Goal: Task Accomplishment & Management: Use online tool/utility

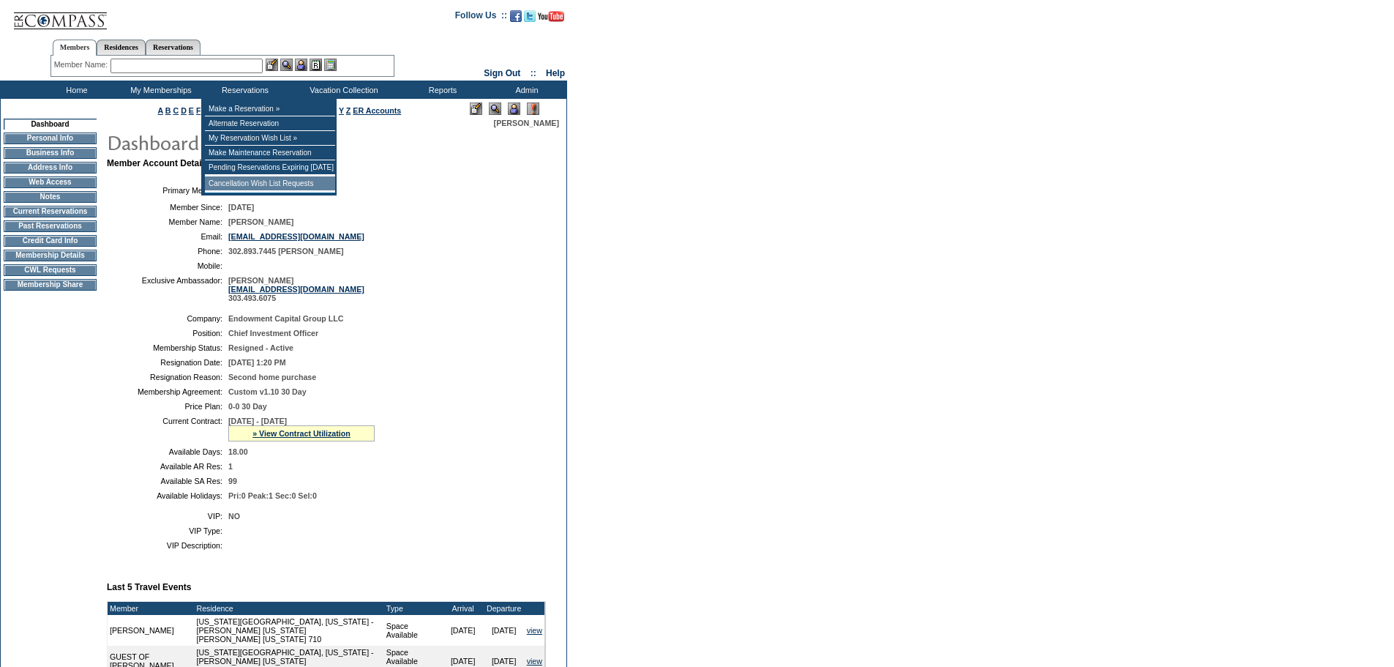
click at [250, 185] on td "Cancellation Wish List Requests" at bounding box center [270, 183] width 130 height 15
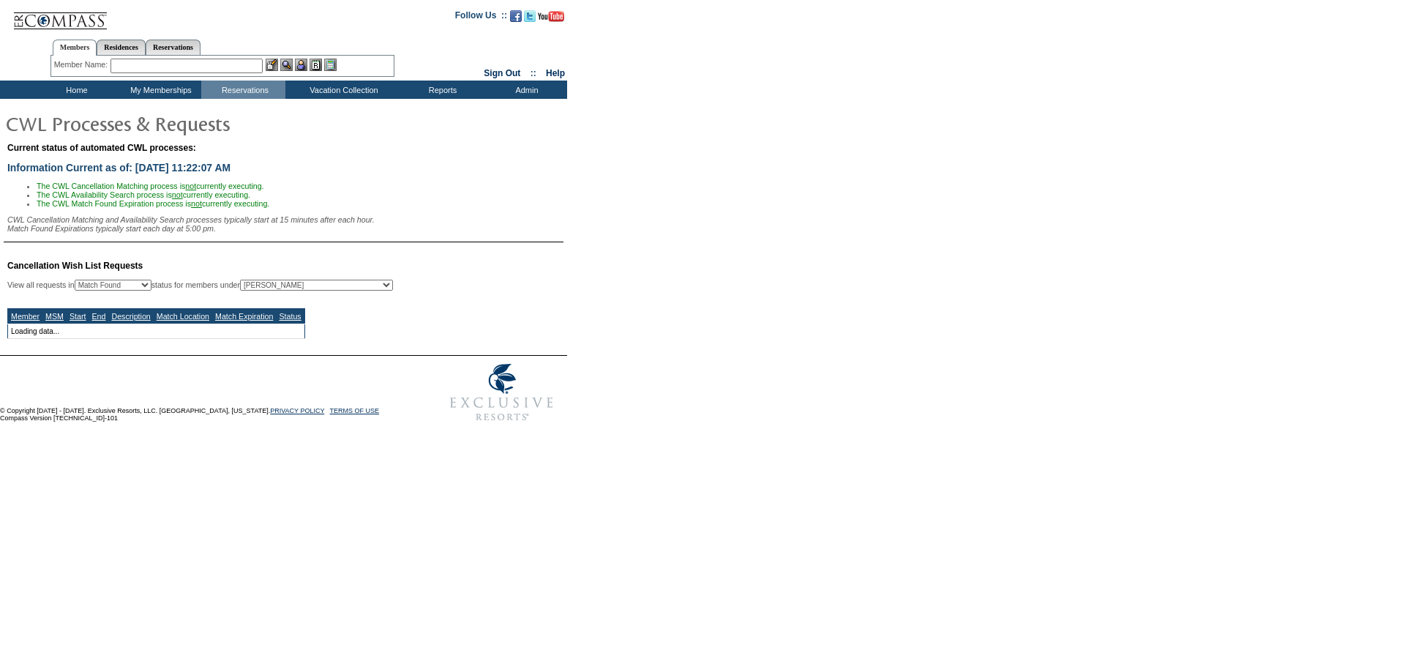
select select "50"
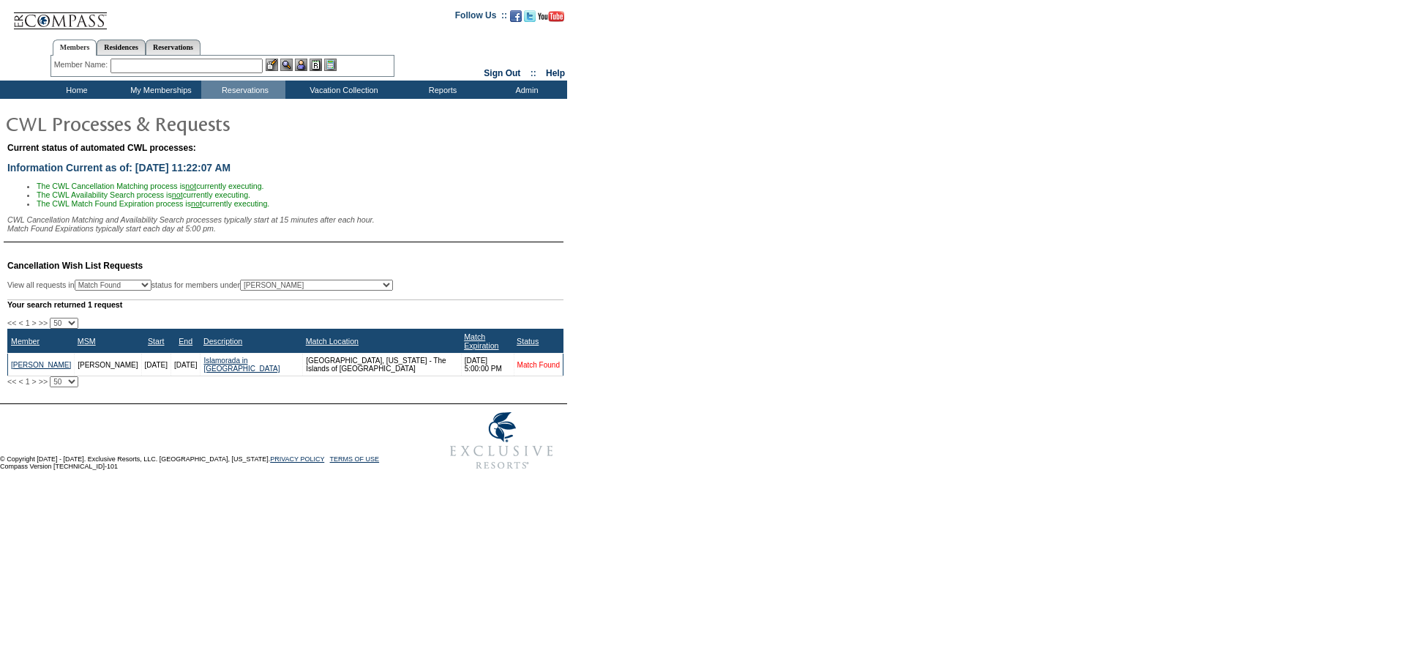
click at [542, 369] on link "Match Found" at bounding box center [538, 365] width 42 height 8
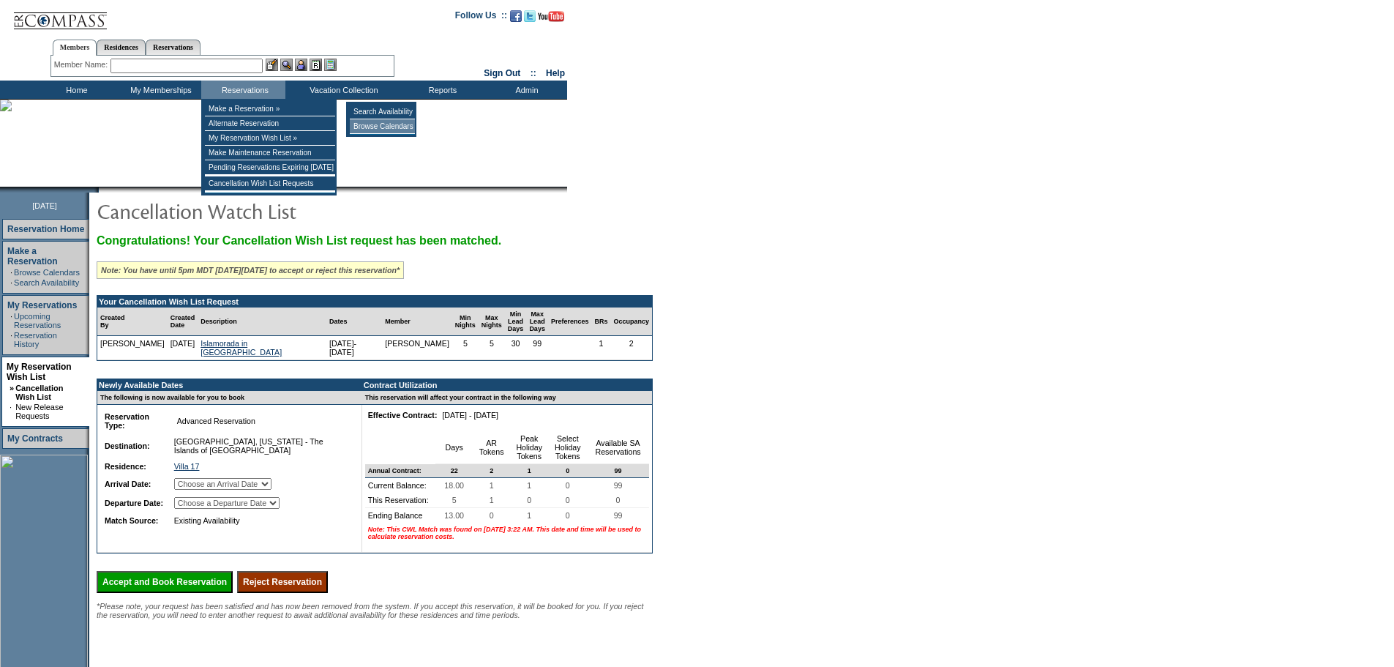
click at [373, 126] on td "Browse Calendars" at bounding box center [382, 126] width 65 height 15
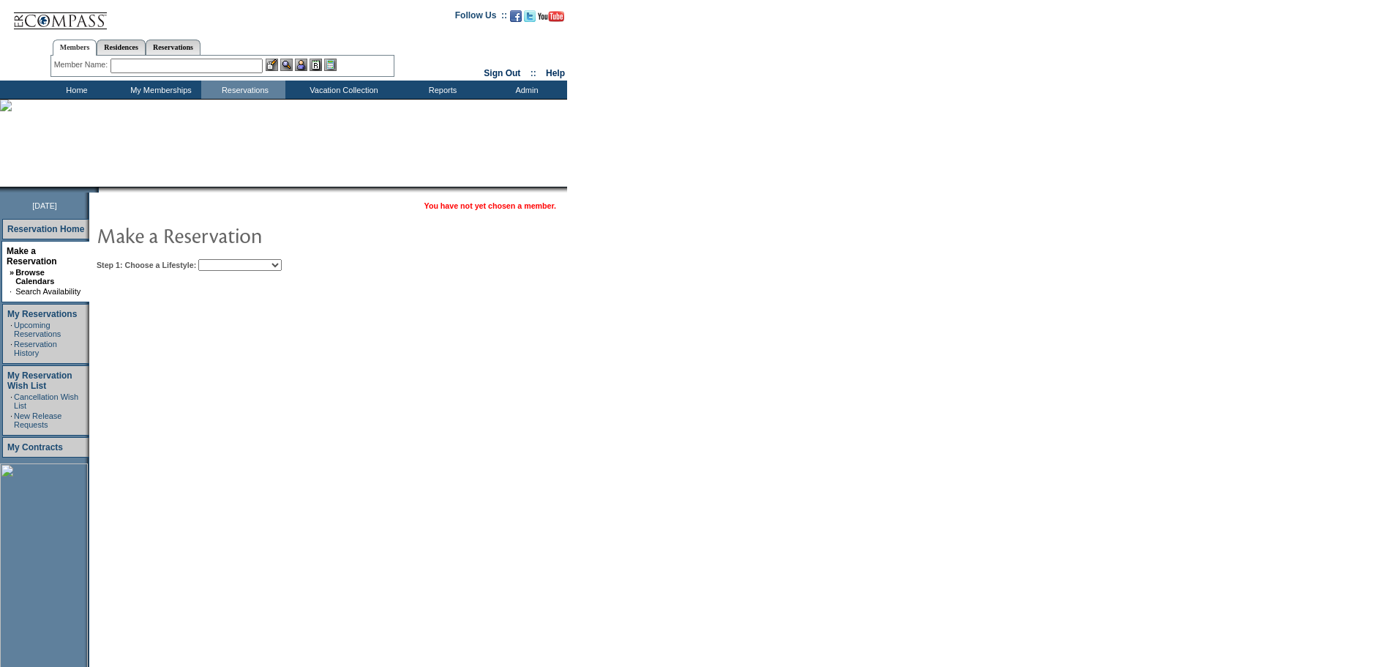
drag, startPoint x: 312, startPoint y: 263, endPoint x: 306, endPoint y: 271, distance: 9.8
click at [282, 263] on select "Beach Leisure Metropolitan Mountain OIAL for Adventure OIAL for Couples OIAL fo…" at bounding box center [239, 265] width 83 height 12
select select "Beach"
click at [223, 260] on select "Beach Leisure Metropolitan Mountain OIAL for Adventure OIAL for Couples OIAL fo…" at bounding box center [239, 265] width 83 height 12
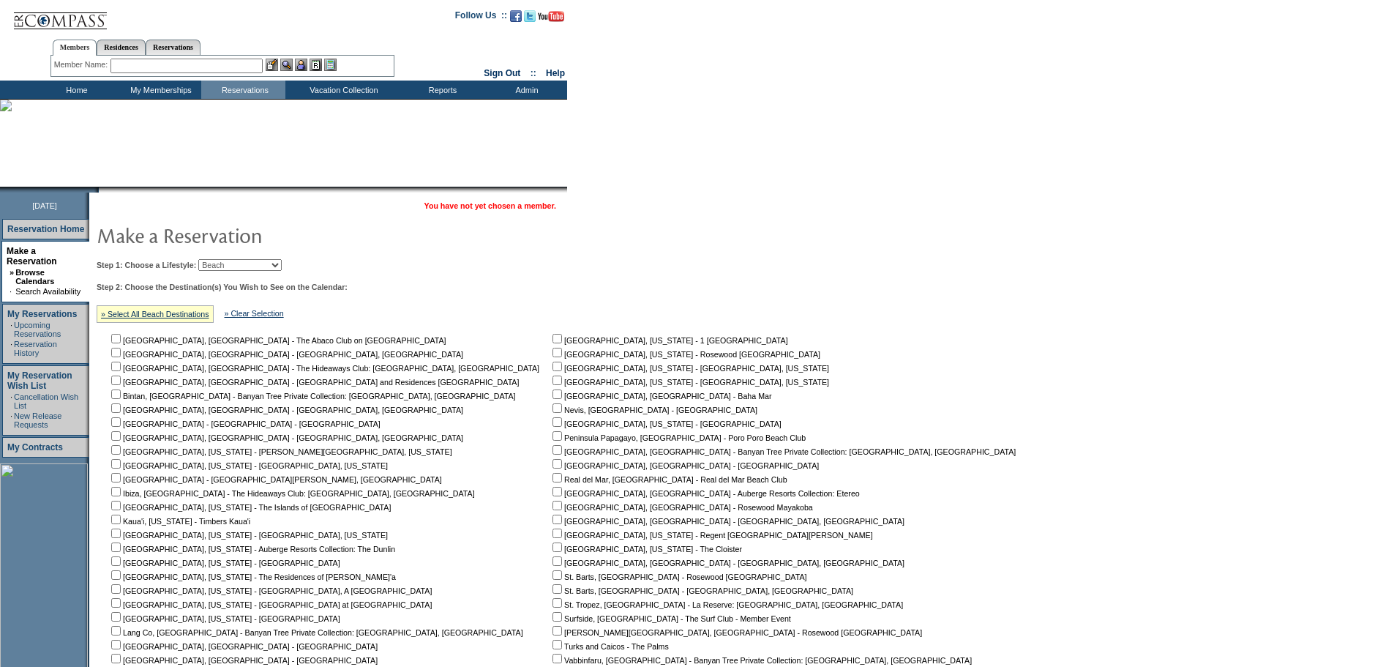
click at [121, 506] on input "checkbox" at bounding box center [116, 506] width 10 height 10
checkbox input "true"
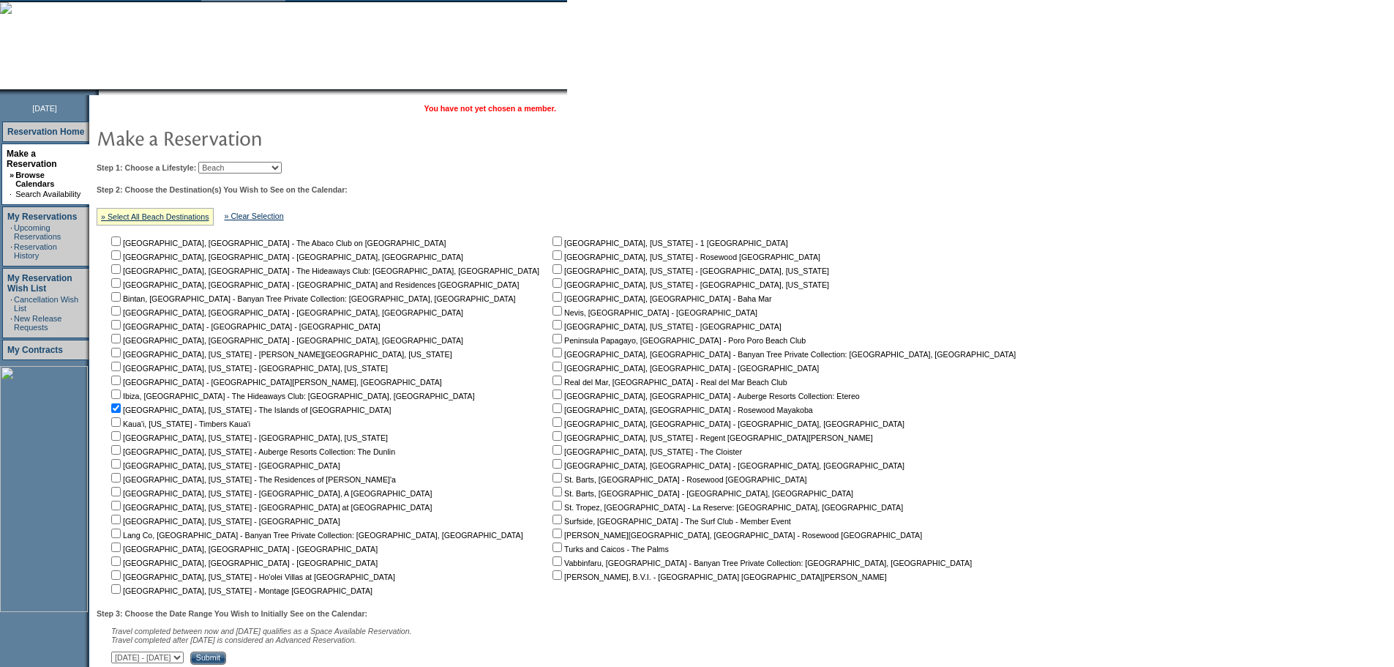
scroll to position [211, 0]
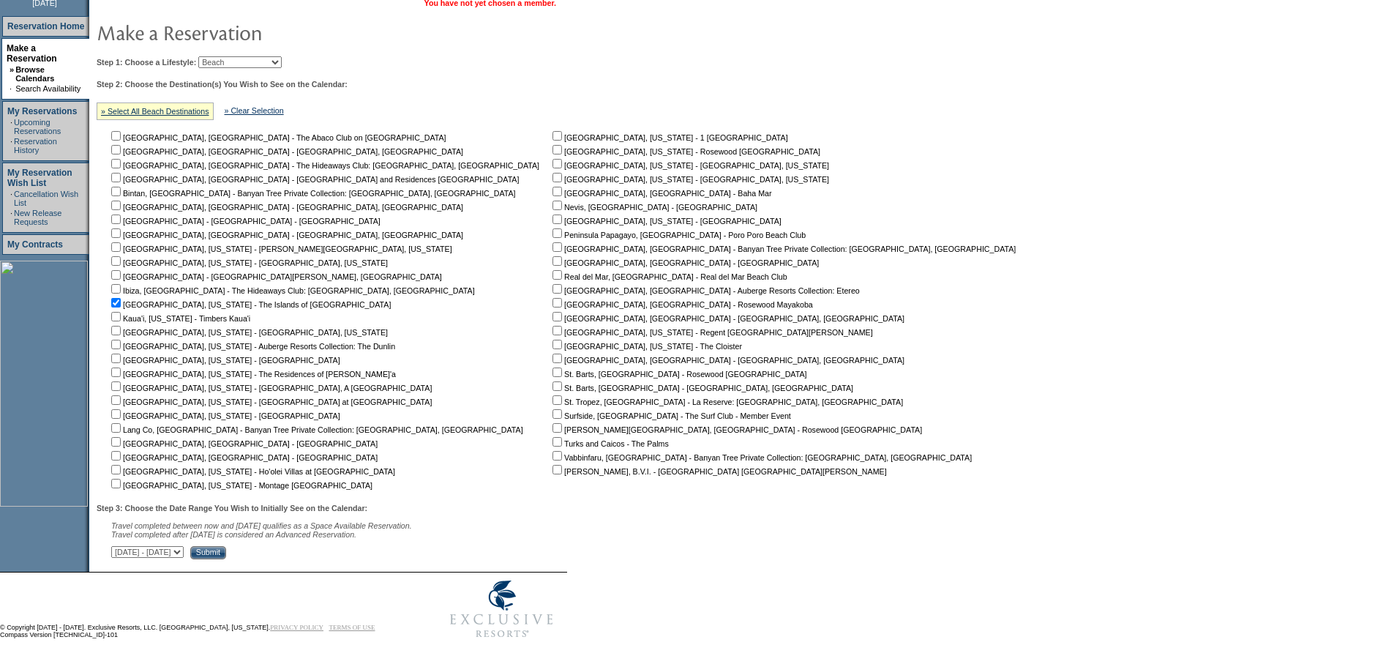
click at [184, 550] on select "October 3, 2025 - November 17, 2025 November 18, 2025 - January 1, 2026 January…" at bounding box center [147, 552] width 72 height 12
select select "1/2/2026|2/15/2026"
click at [119, 546] on select "October 3, 2025 - November 17, 2025 November 18, 2025 - January 1, 2026 January…" at bounding box center [147, 552] width 72 height 12
click at [226, 550] on input "Submit" at bounding box center [208, 552] width 36 height 13
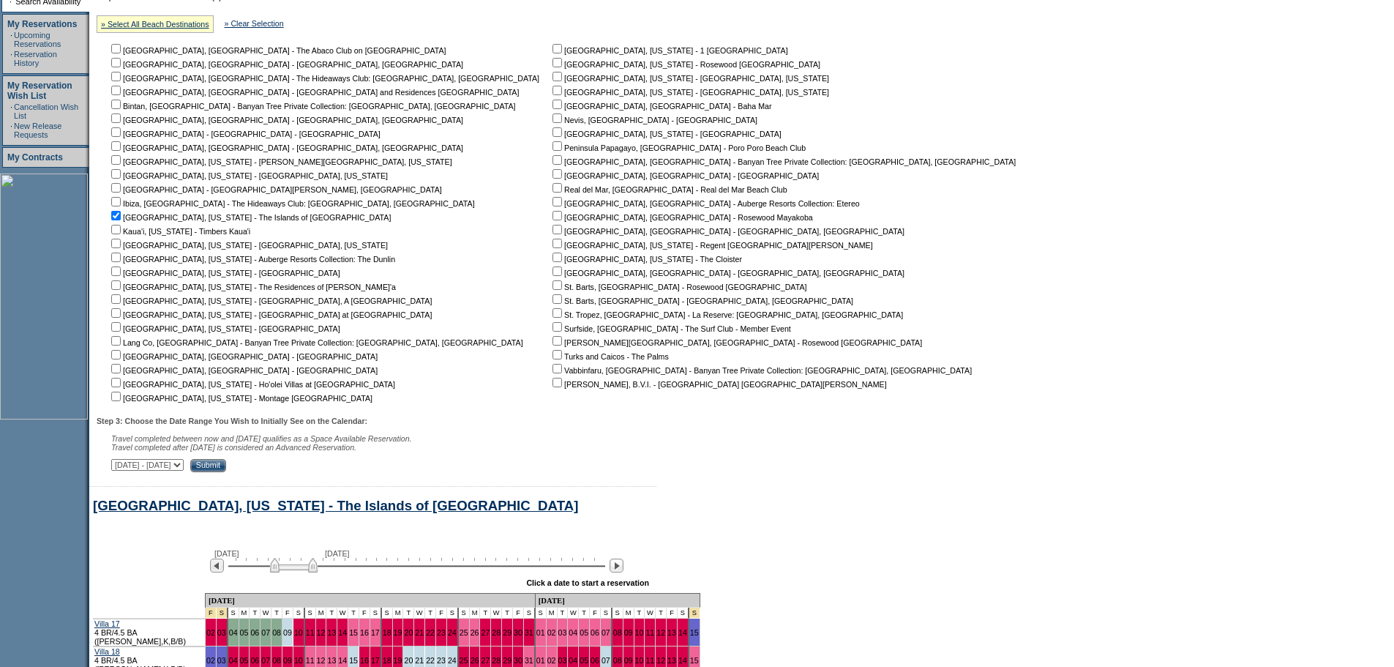
scroll to position [484, 0]
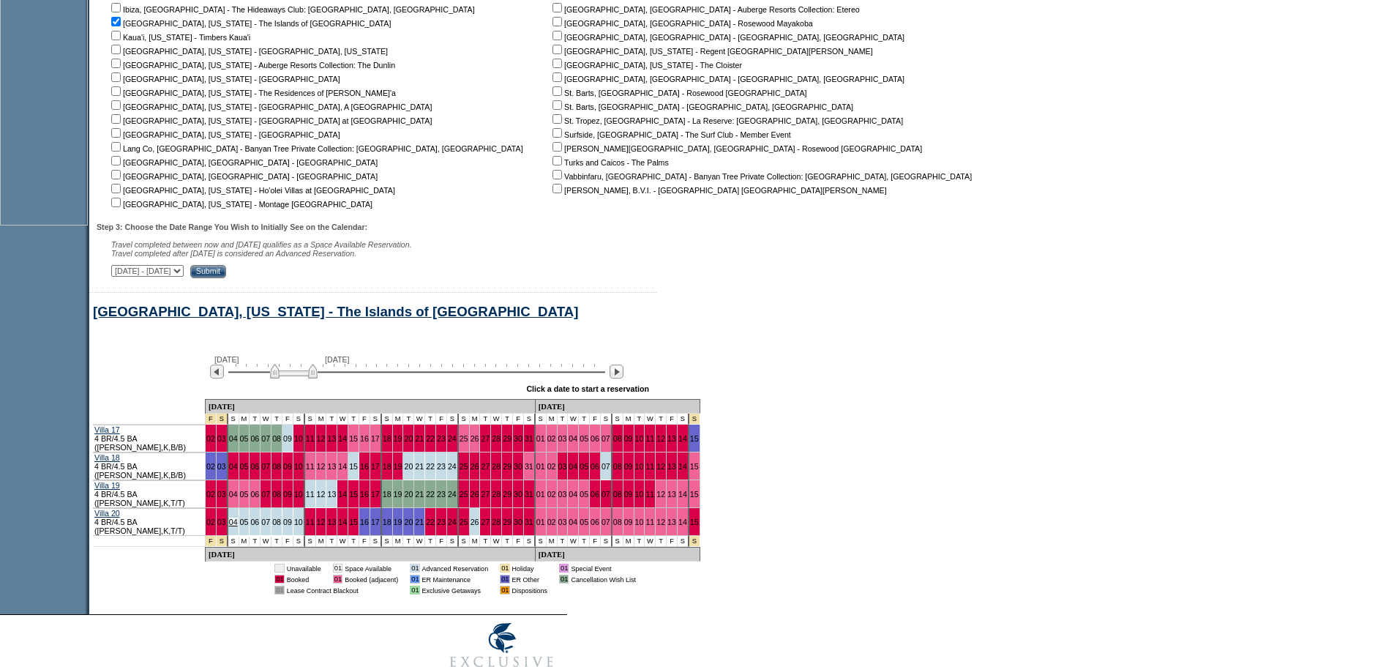
click at [236, 517] on link "04" at bounding box center [233, 521] width 9 height 9
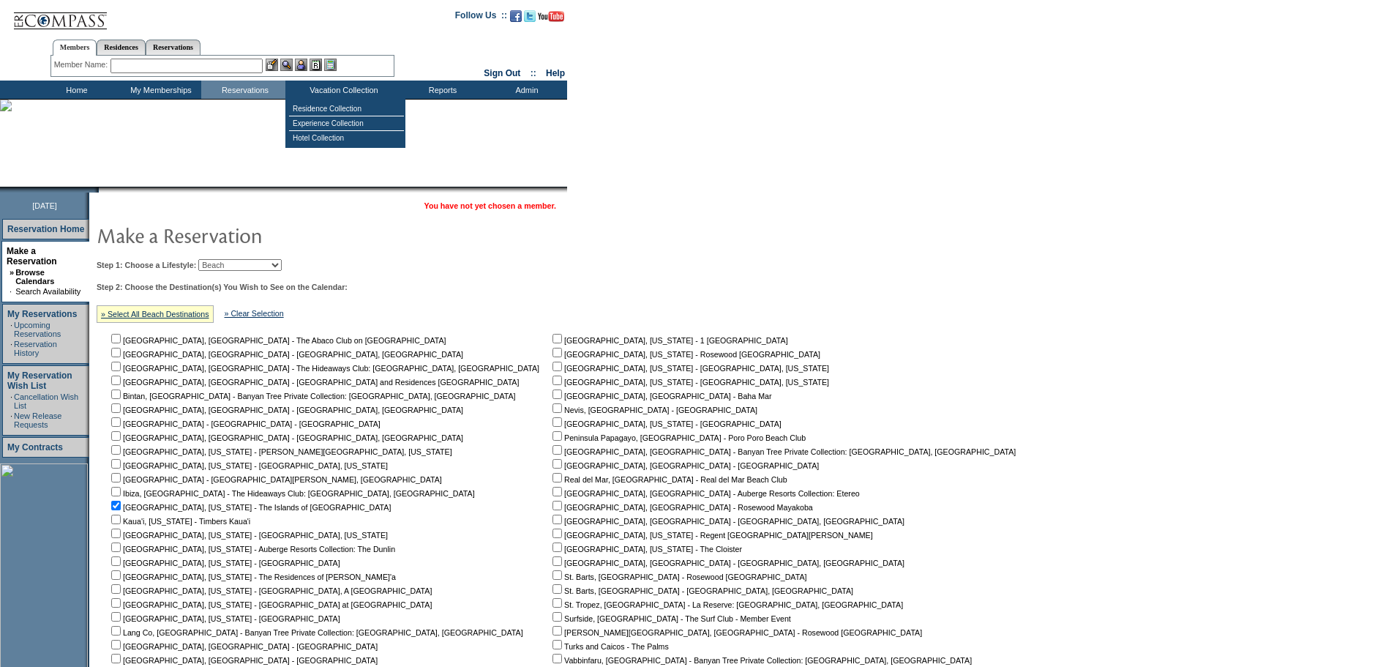
click at [254, 68] on input "text" at bounding box center [187, 66] width 152 height 15
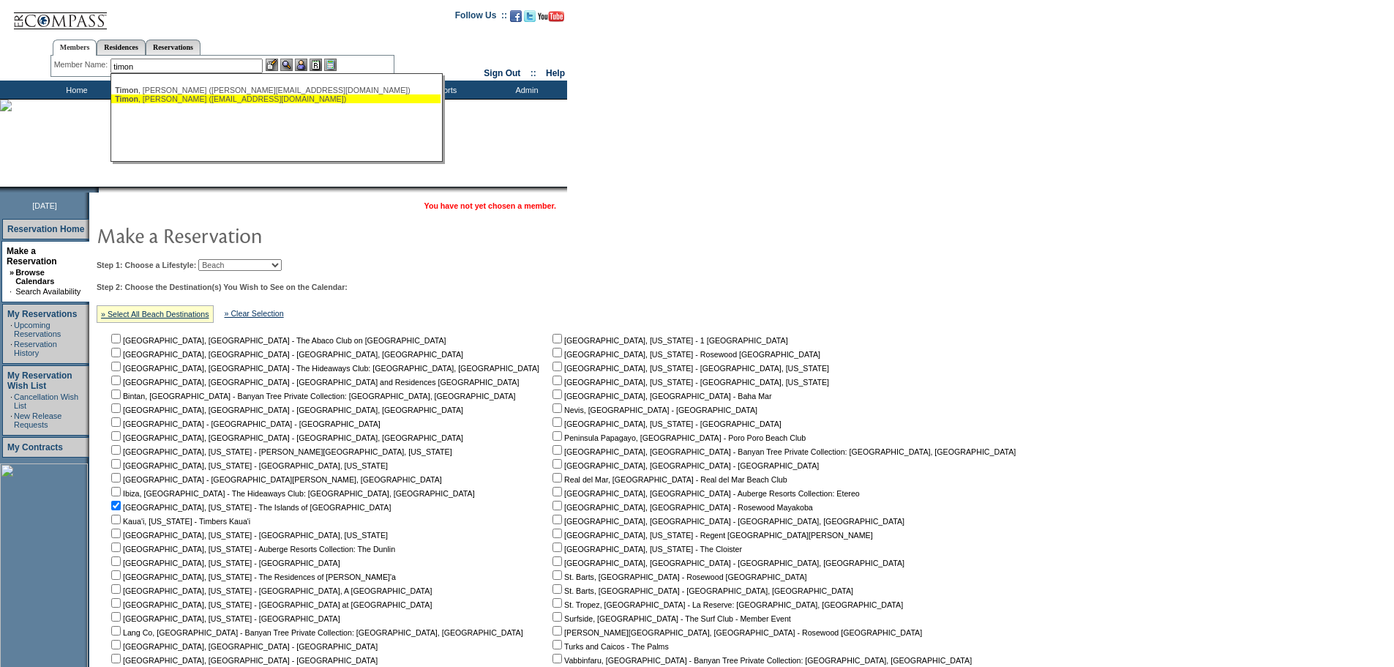
click at [183, 97] on div "Timon , Philip (pct@endowcap.com)" at bounding box center [276, 98] width 322 height 9
type input "Timon, Philip (pct@endowcap.com)"
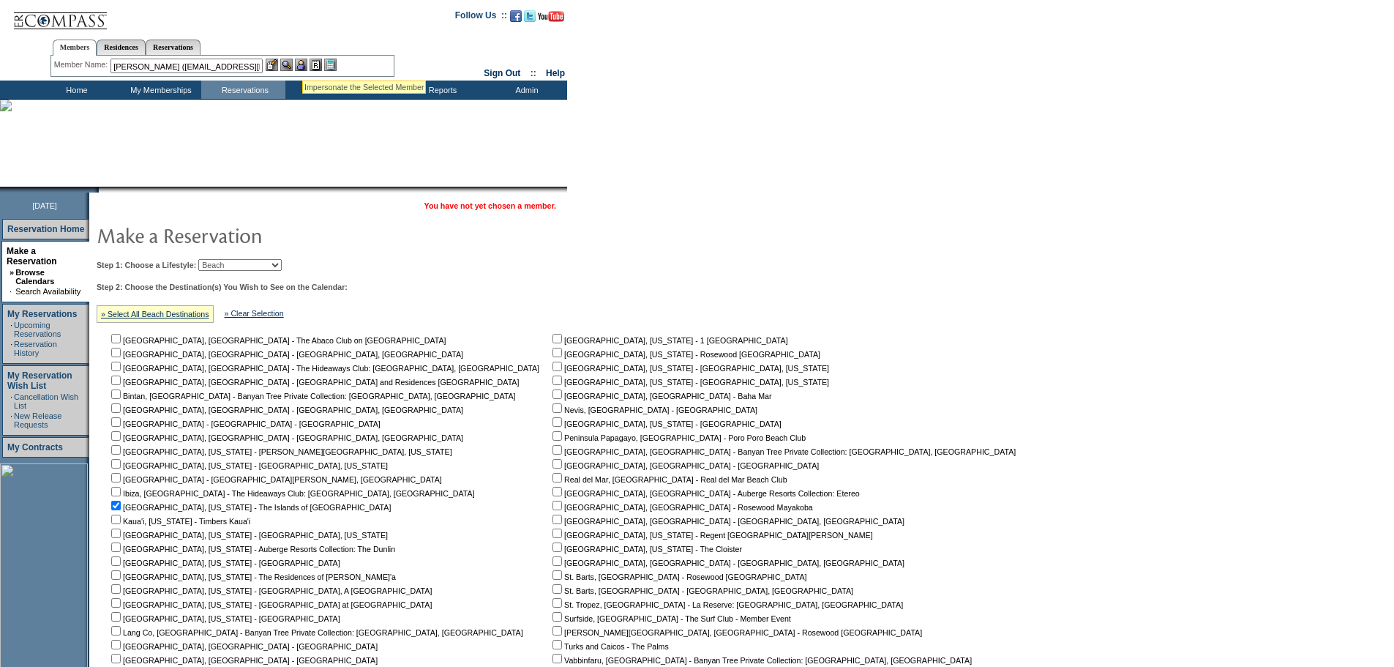
click at [302, 62] on img at bounding box center [301, 65] width 12 height 12
click at [291, 62] on img at bounding box center [286, 65] width 12 height 12
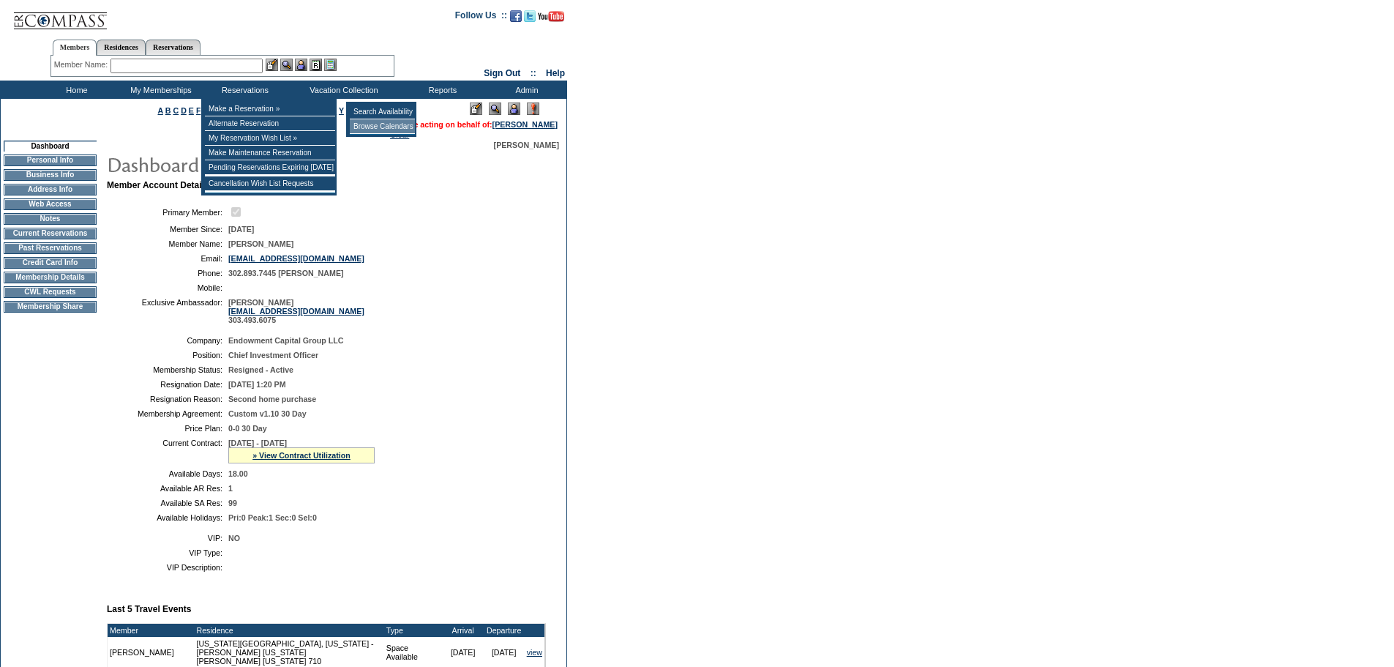
click at [386, 125] on td "Browse Calendars" at bounding box center [382, 126] width 65 height 15
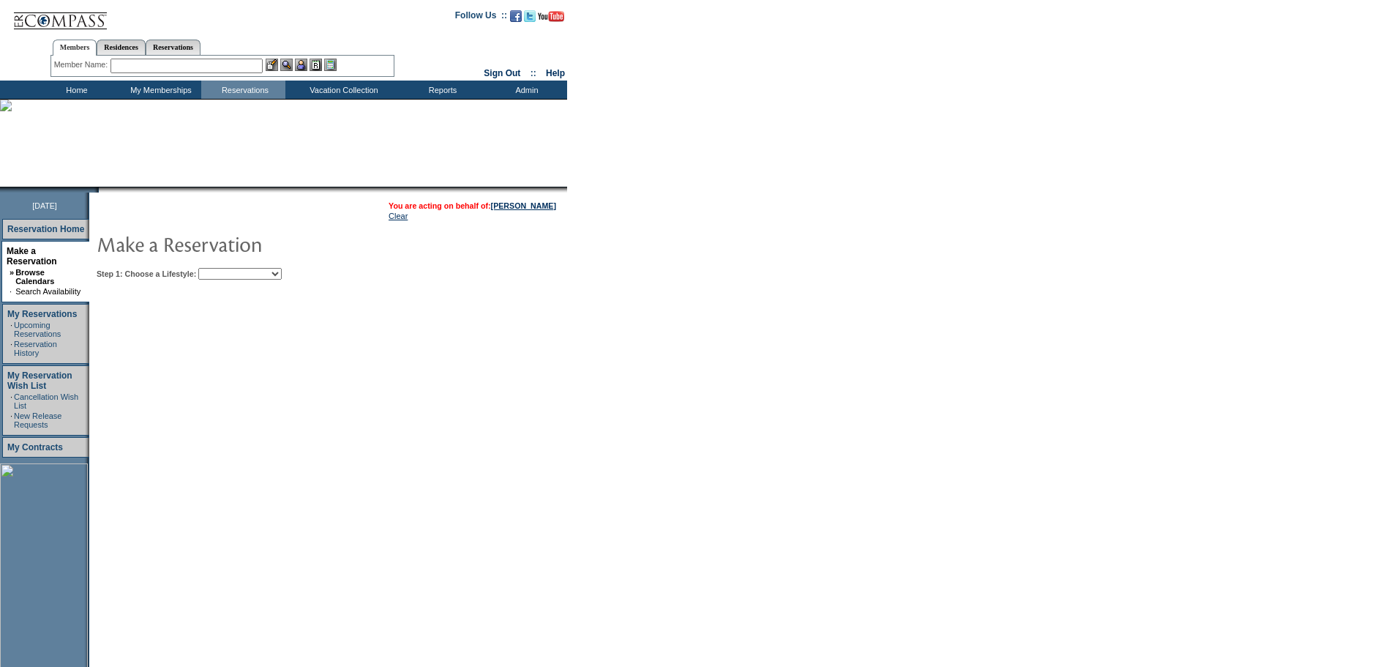
click at [282, 276] on select "Beach Leisure Metropolitan Mountain OIAL for Adventure OIAL for Couples OIAL fo…" at bounding box center [239, 274] width 83 height 12
select select "Beach"
click at [223, 269] on select "Beach Leisure Metropolitan Mountain OIAL for Adventure OIAL for Couples OIAL fo…" at bounding box center [239, 274] width 83 height 12
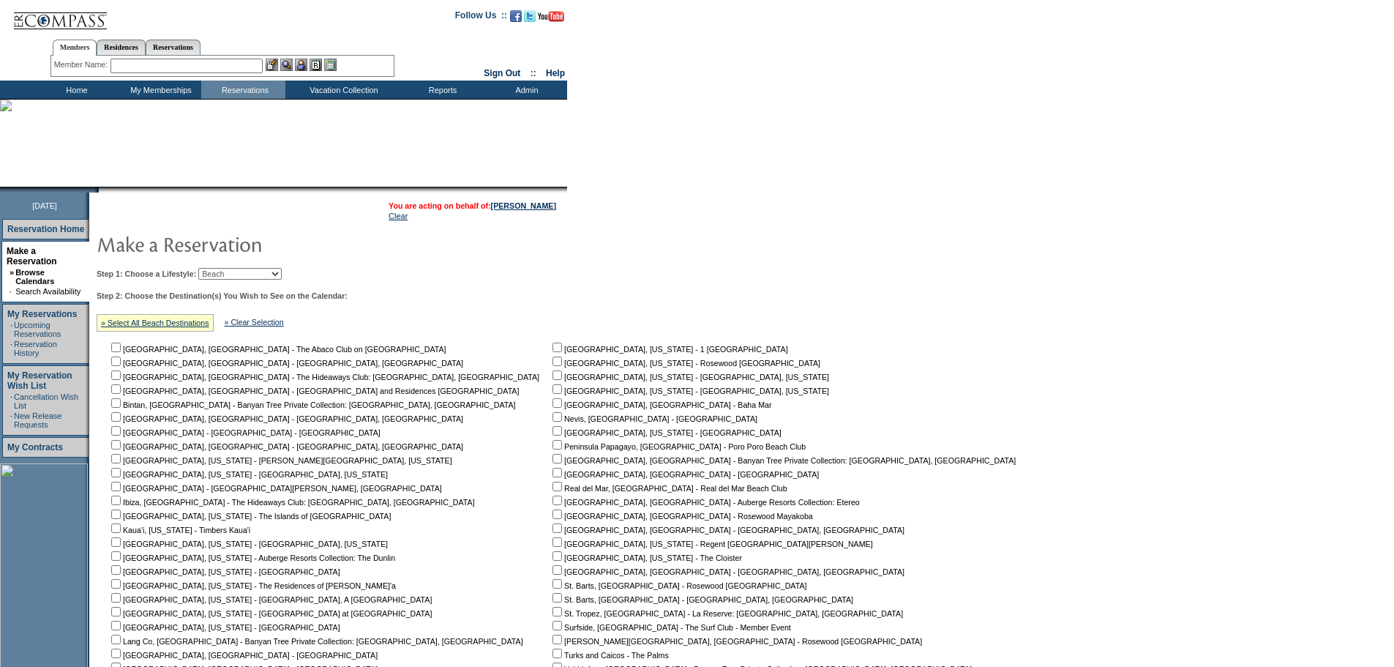
click at [121, 519] on input "checkbox" at bounding box center [116, 514] width 10 height 10
checkbox input "true"
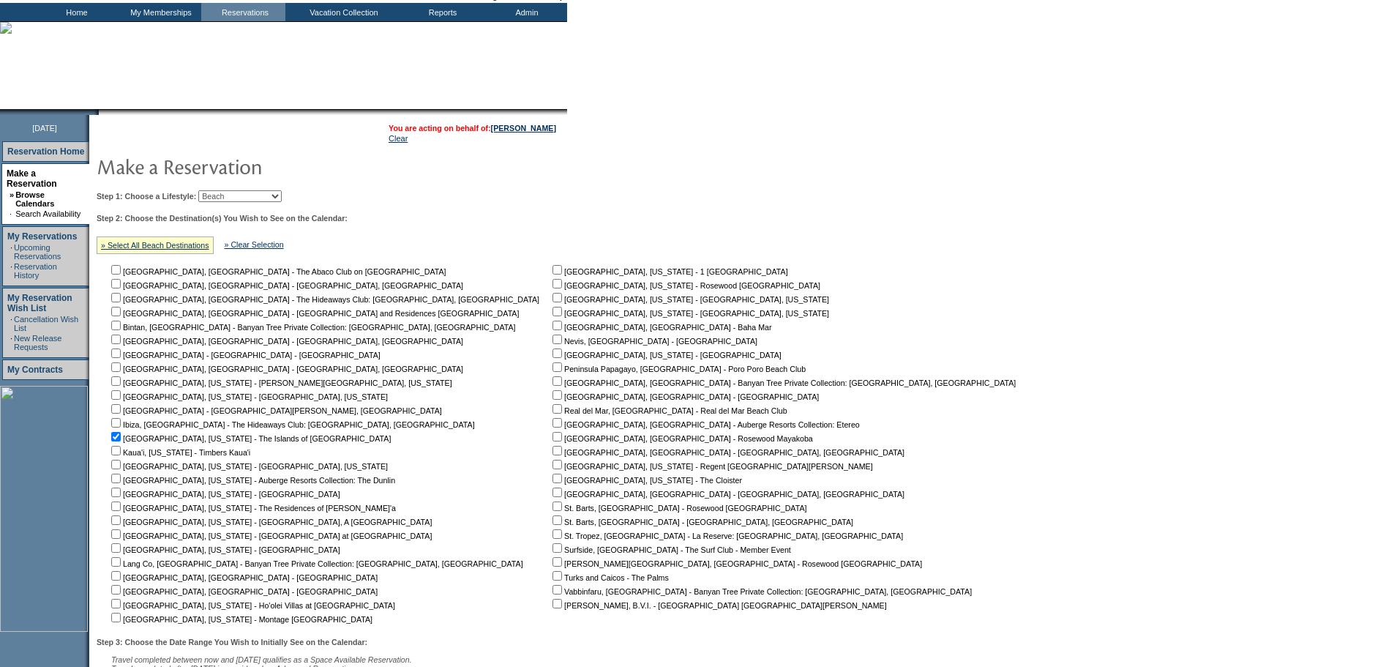
scroll to position [221, 0]
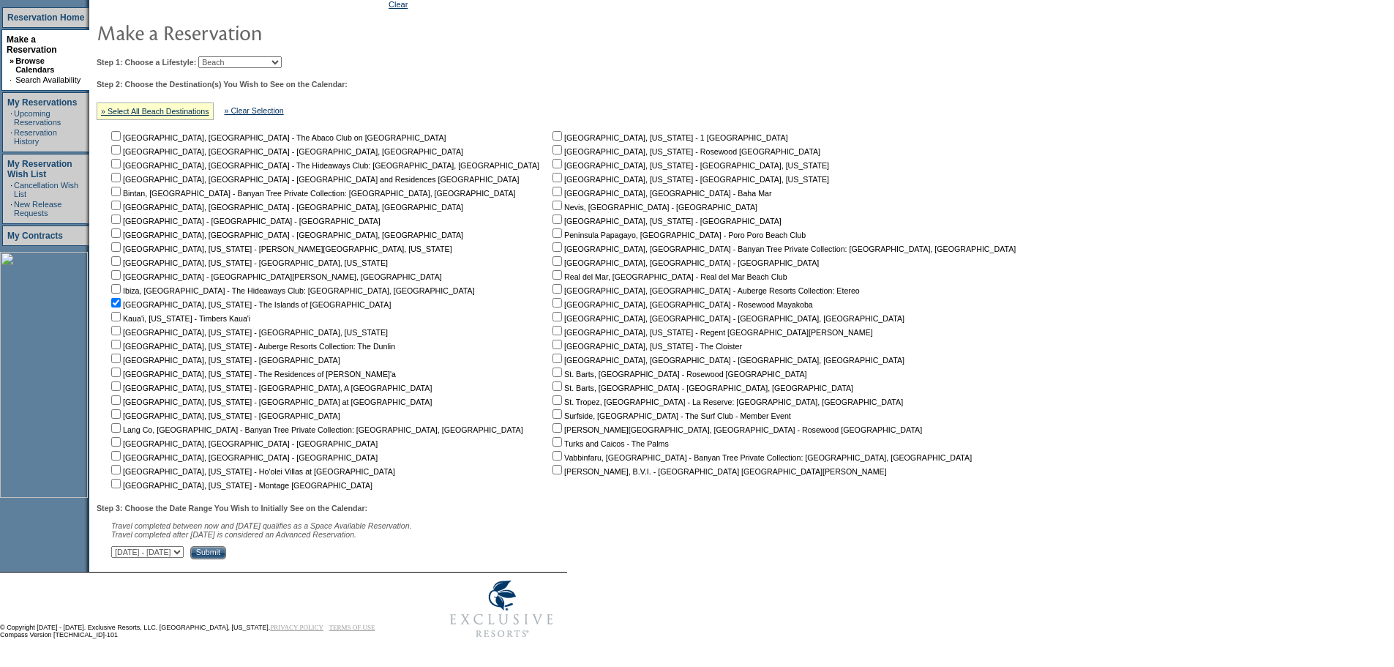
click at [184, 553] on select "[DATE] - [DATE] [DATE] - [DATE] [DATE] - [DATE] [DATE] - [DATE] [DATE] - [DATE]…" at bounding box center [147, 552] width 72 height 12
select select "[DATE]|[DATE]"
click at [119, 546] on select "[DATE] - [DATE] [DATE] - [DATE] [DATE] - [DATE] [DATE] - [DATE] [DATE] - [DATE]…" at bounding box center [147, 552] width 72 height 12
click at [226, 549] on input "Submit" at bounding box center [208, 552] width 36 height 13
